Goal: Task Accomplishment & Management: Complete application form

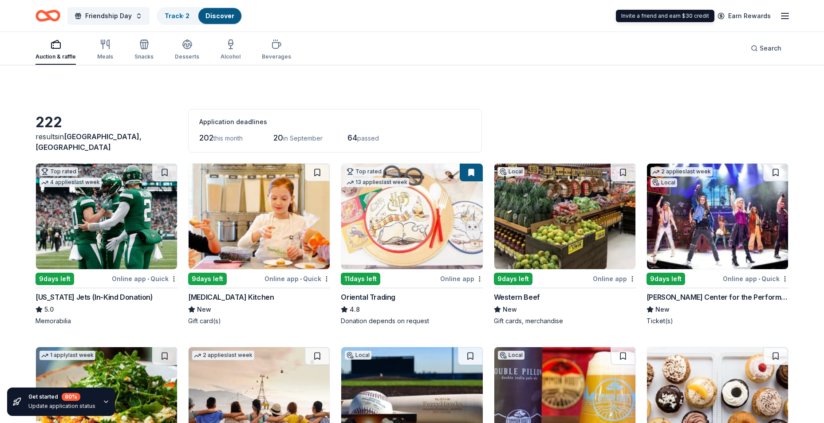
scroll to position [133, 0]
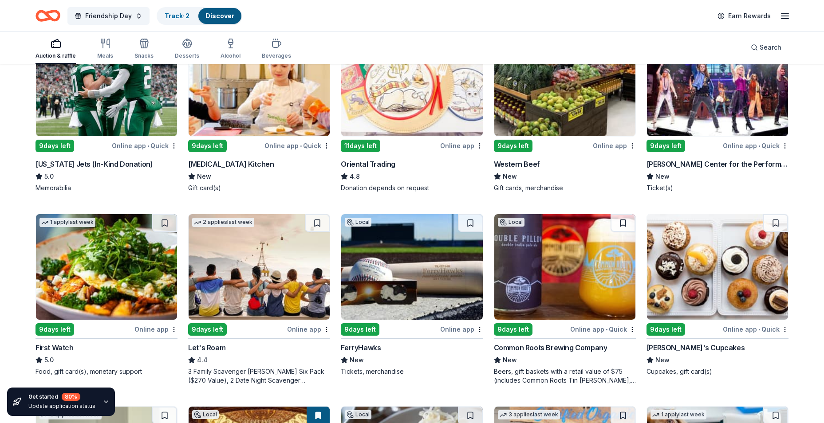
click at [0, 290] on html "Friendship Day Track · 2 Discover Earn Rewards Auction & raffle Meals Snacks De…" at bounding box center [412, 78] width 824 height 423
click at [739, 292] on img at bounding box center [717, 267] width 141 height 106
click at [600, 287] on img at bounding box center [564, 267] width 141 height 106
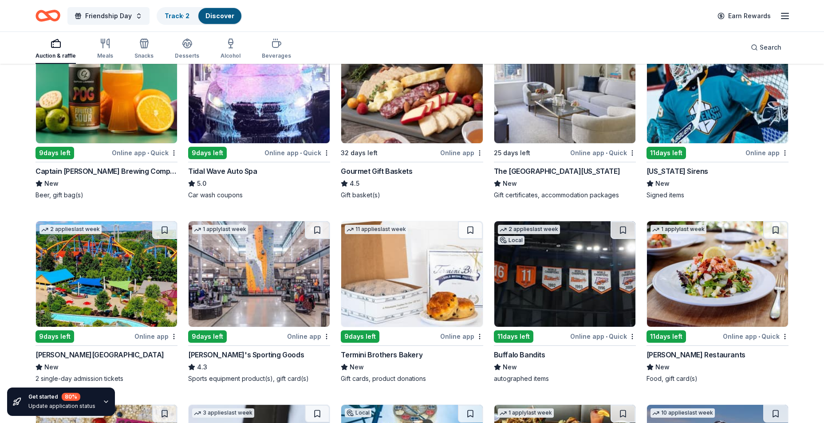
scroll to position [931, 0]
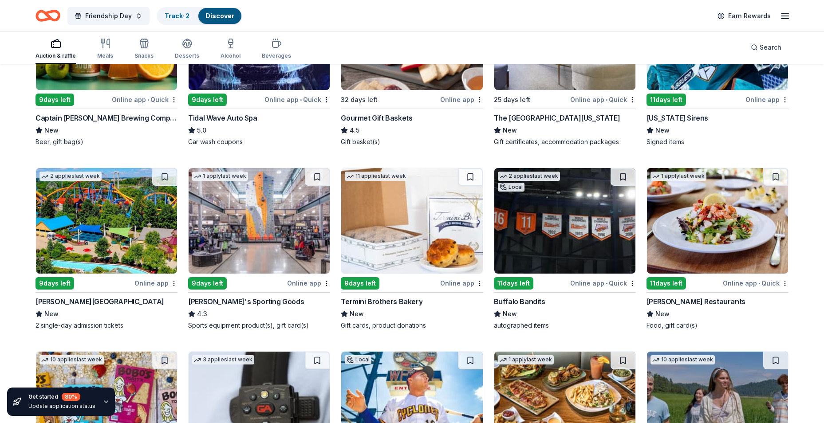
click at [131, 245] on img at bounding box center [106, 221] width 141 height 106
click at [298, 235] on img at bounding box center [259, 221] width 141 height 106
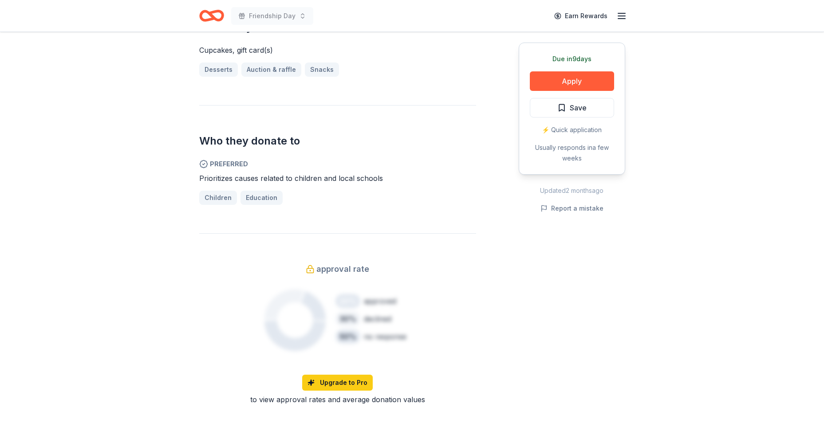
scroll to position [488, 0]
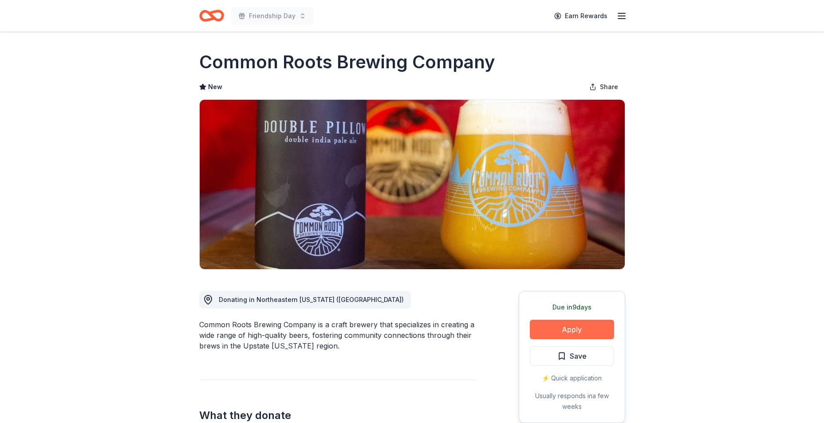
click at [568, 328] on button "Apply" at bounding box center [572, 330] width 84 height 20
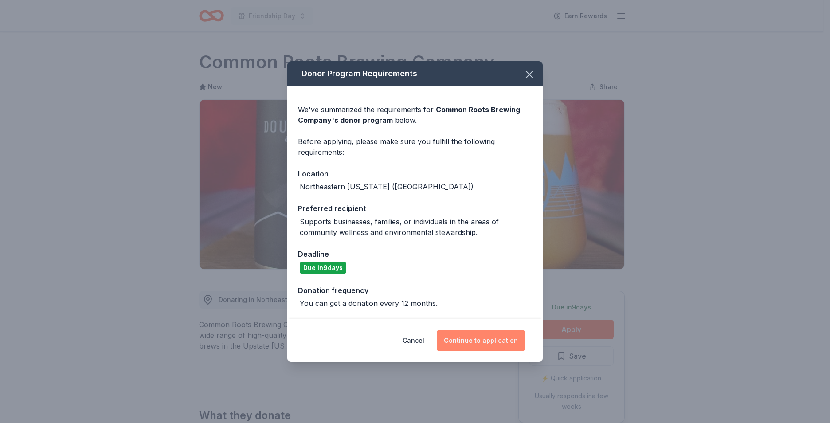
click at [458, 334] on button "Continue to application" at bounding box center [481, 340] width 88 height 21
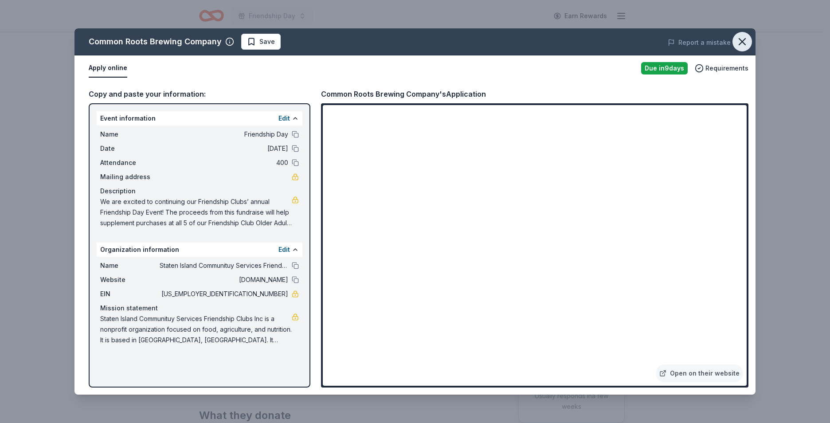
click at [745, 39] on icon "button" at bounding box center [742, 42] width 6 height 6
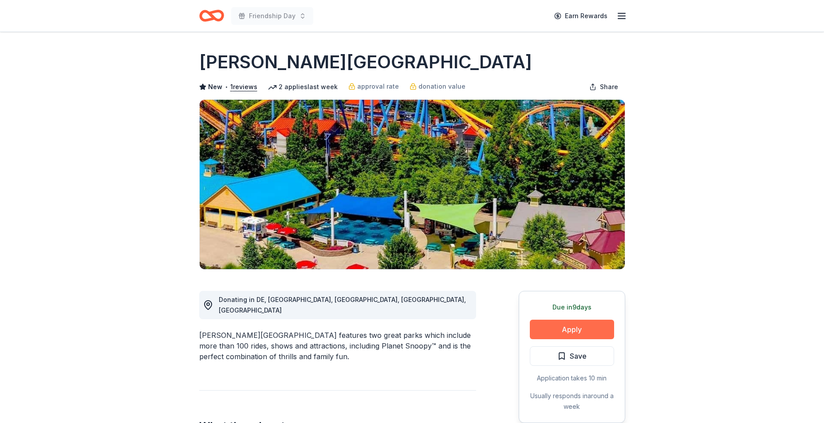
click at [578, 324] on button "Apply" at bounding box center [572, 330] width 84 height 20
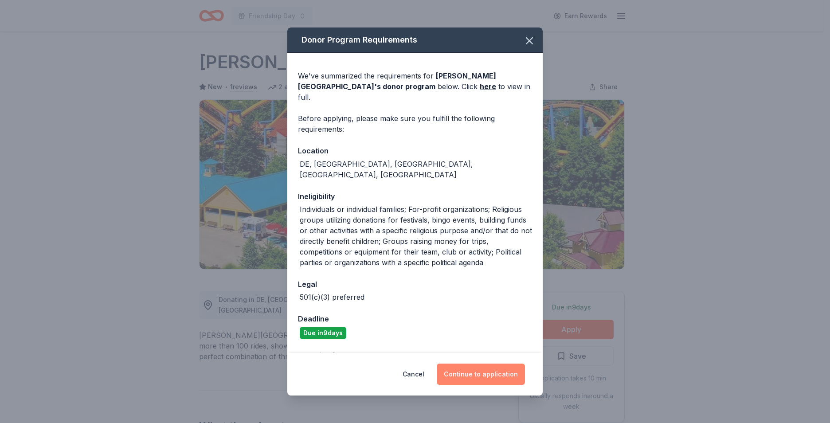
click at [511, 367] on button "Continue to application" at bounding box center [481, 374] width 88 height 21
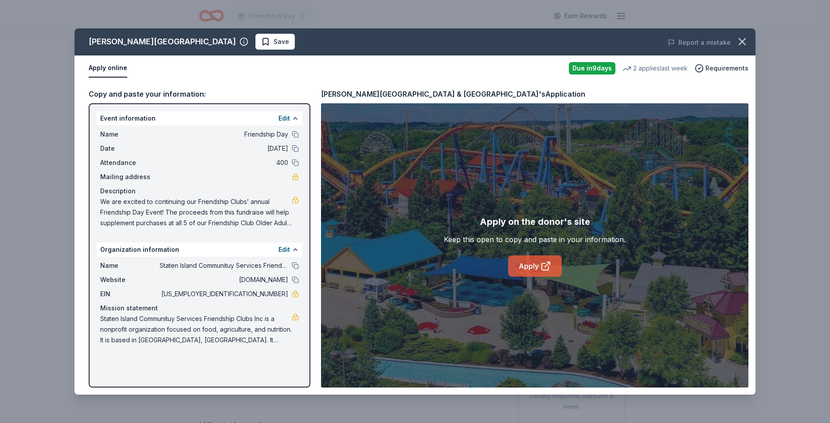
click at [529, 271] on link "Apply" at bounding box center [535, 265] width 54 height 21
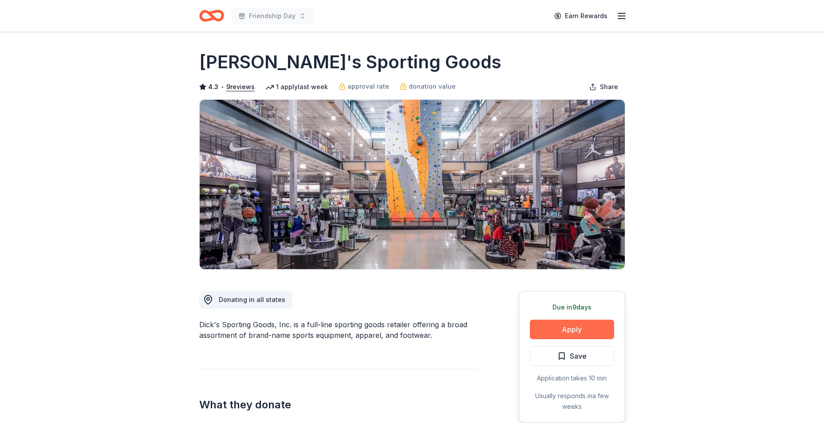
click at [583, 330] on button "Apply" at bounding box center [572, 330] width 84 height 20
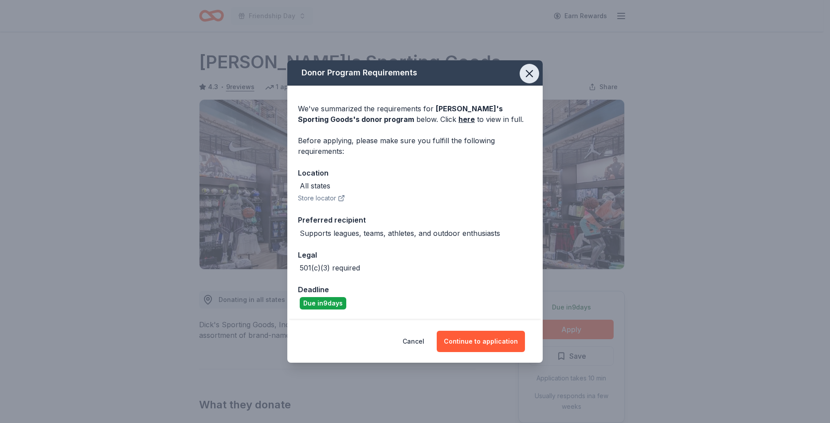
click at [532, 70] on icon "button" at bounding box center [529, 73] width 12 height 12
